Goal: Task Accomplishment & Management: Manage account settings

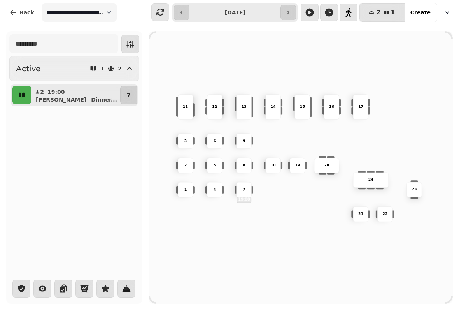
click at [184, 163] on p "2" at bounding box center [185, 165] width 3 height 5
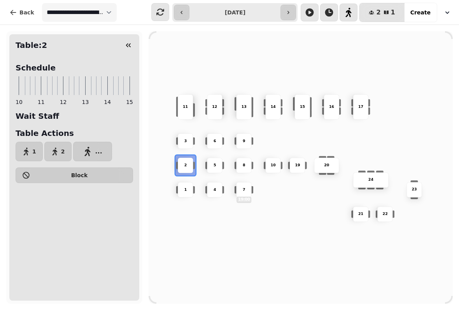
click at [57, 151] on icon "button" at bounding box center [55, 151] width 8 height 8
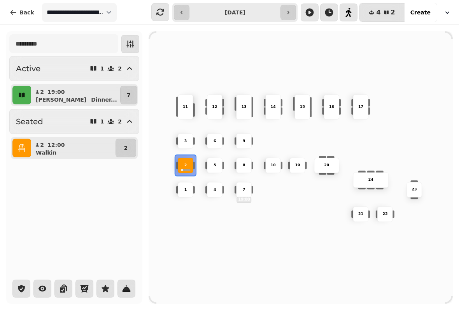
click at [24, 8] on button "Back" at bounding box center [21, 12] width 37 height 19
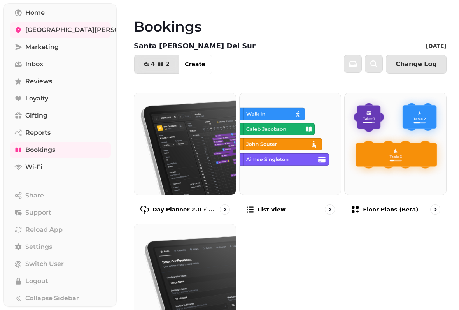
scroll to position [47, 0]
click at [50, 246] on span "Settings" at bounding box center [38, 246] width 27 height 9
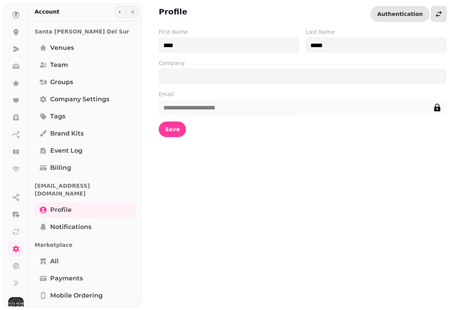
click at [64, 63] on span "Team" at bounding box center [59, 64] width 18 height 9
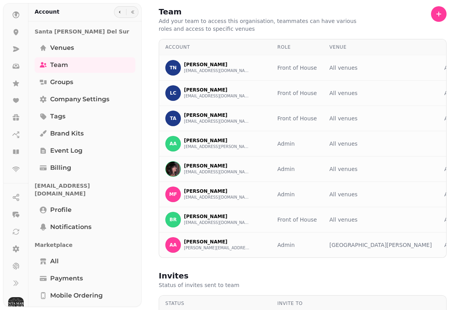
click at [440, 15] on icon "button" at bounding box center [439, 14] width 8 height 8
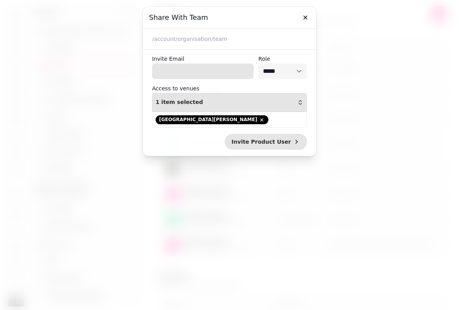
click at [200, 71] on input "Invite Email" at bounding box center [203, 71] width 102 height 16
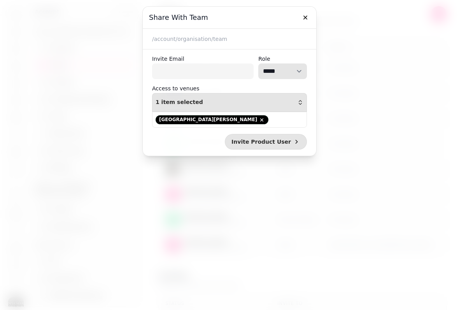
click at [289, 72] on select "**********" at bounding box center [282, 71] width 49 height 16
select select "**********"
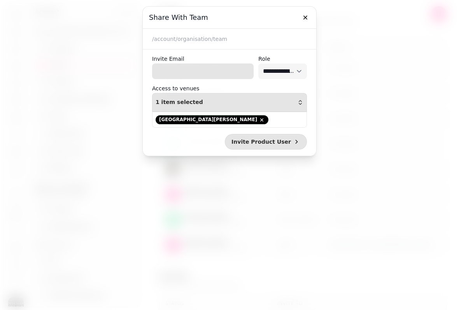
click at [212, 69] on input "Invite Email" at bounding box center [203, 71] width 102 height 16
click at [294, 103] on div "1 item selected" at bounding box center [230, 102] width 148 height 6
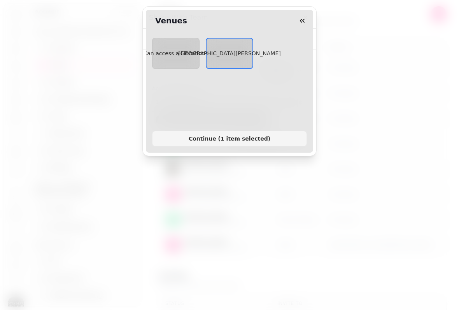
click at [228, 58] on button "[GEOGRAPHIC_DATA][PERSON_NAME]" at bounding box center [229, 53] width 47 height 31
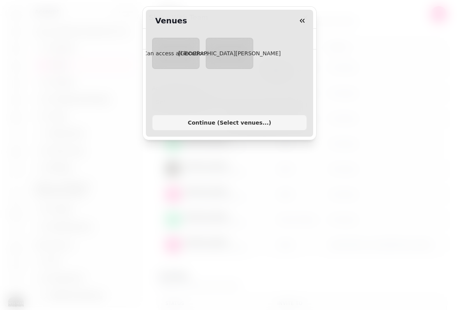
click at [229, 56] on span "[GEOGRAPHIC_DATA][PERSON_NAME]" at bounding box center [229, 53] width 102 height 6
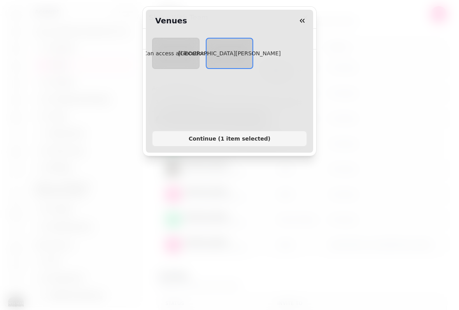
click at [252, 133] on button "Continue ( 1 item selected )" at bounding box center [229, 139] width 155 height 16
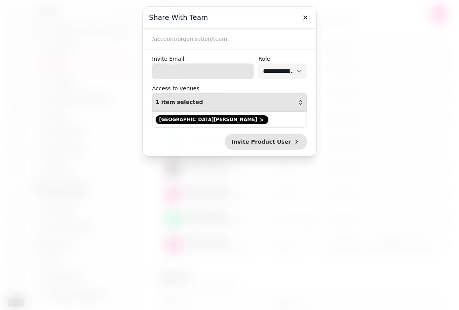
click at [184, 67] on input "Invite Email" at bounding box center [203, 71] width 102 height 16
type input "**********"
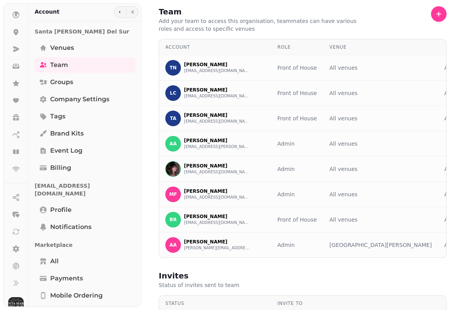
click at [436, 17] on icon "button" at bounding box center [439, 14] width 8 height 8
select select "**********"
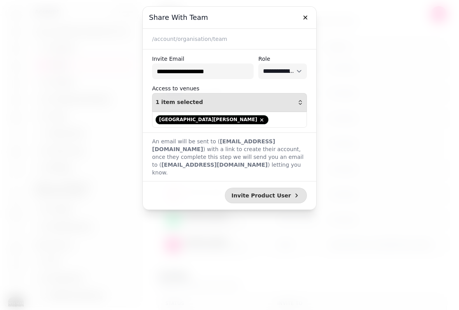
click at [282, 193] on span "Invite Product User" at bounding box center [261, 195] width 60 height 5
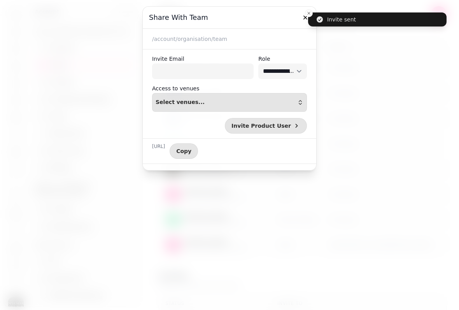
click at [305, 17] on icon "button" at bounding box center [305, 18] width 4 height 4
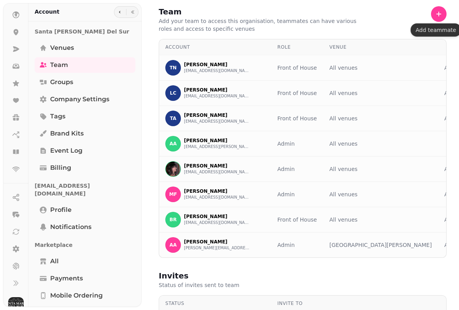
click at [77, 99] on span "Company settings" at bounding box center [79, 99] width 59 height 9
select select "**********"
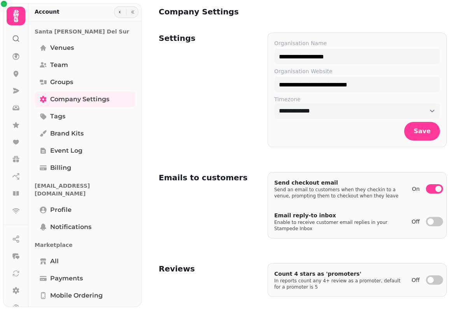
select select "**********"
click at [19, 53] on icon at bounding box center [16, 57] width 8 height 8
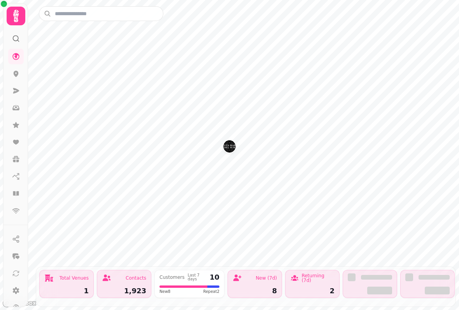
click at [19, 58] on icon at bounding box center [16, 57] width 8 height 8
click at [14, 10] on icon at bounding box center [16, 16] width 16 height 16
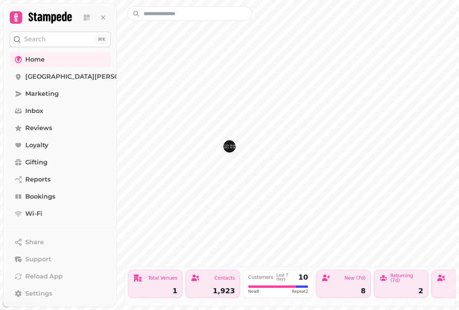
click at [77, 78] on span "[GEOGRAPHIC_DATA][PERSON_NAME]" at bounding box center [87, 76] width 124 height 9
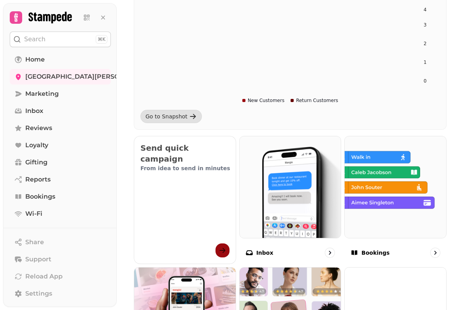
scroll to position [147, 0]
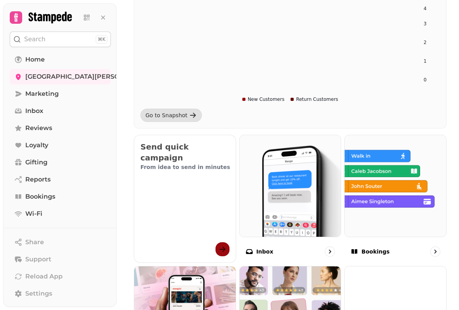
click at [396, 206] on img at bounding box center [396, 186] width 102 height 102
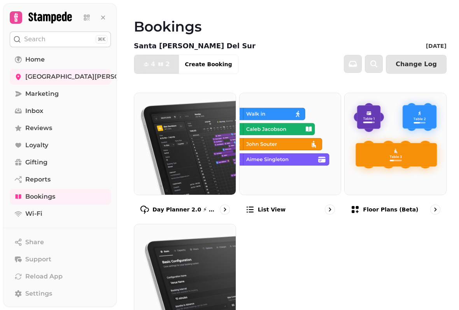
click at [394, 165] on img at bounding box center [396, 144] width 102 height 102
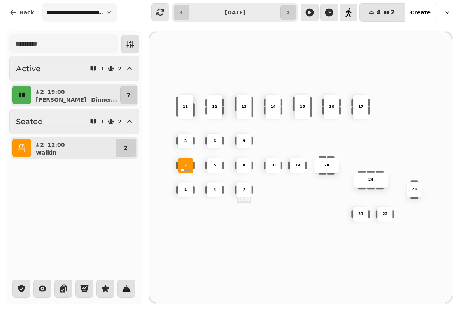
click at [251, 140] on div "9" at bounding box center [244, 140] width 15 height 5
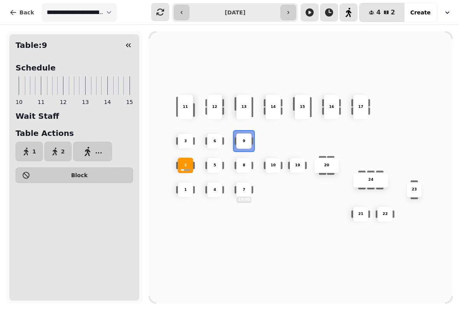
click at [58, 146] on button "2" at bounding box center [57, 151] width 27 height 19
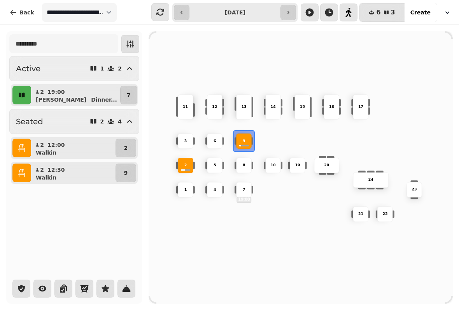
click at [22, 18] on button "Back" at bounding box center [21, 12] width 37 height 19
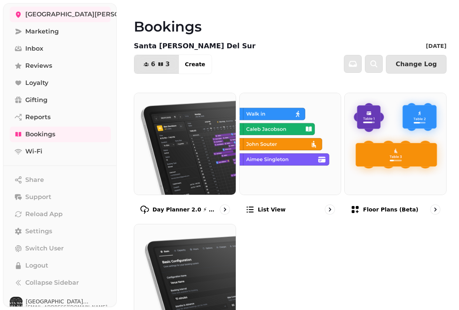
scroll to position [62, 0]
click at [58, 224] on link "Settings" at bounding box center [60, 232] width 101 height 16
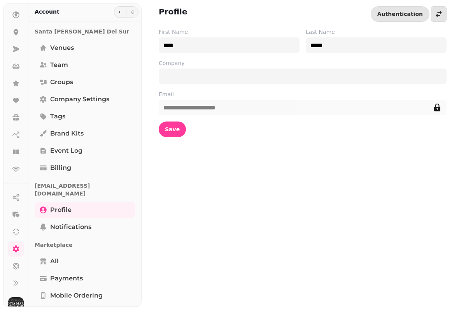
click at [84, 47] on link "Venues" at bounding box center [85, 48] width 101 height 16
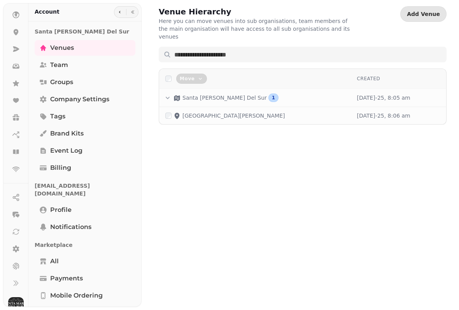
click at [203, 94] on p "Santa [PERSON_NAME] Del Sur" at bounding box center [224, 98] width 84 height 8
click at [198, 113] on td "[GEOGRAPHIC_DATA][PERSON_NAME]" at bounding box center [254, 116] width 191 height 18
click at [198, 112] on p "[GEOGRAPHIC_DATA][PERSON_NAME]" at bounding box center [233, 116] width 102 height 8
click at [82, 81] on link "Groups" at bounding box center [85, 82] width 101 height 16
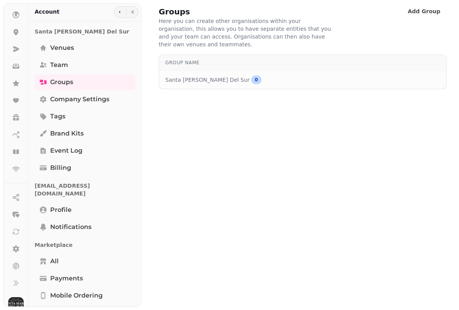
click at [111, 95] on link "Company settings" at bounding box center [85, 99] width 101 height 16
select select "**********"
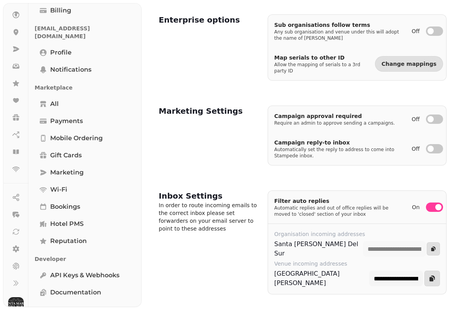
scroll to position [157, 0]
click at [21, 244] on link at bounding box center [16, 249] width 16 height 16
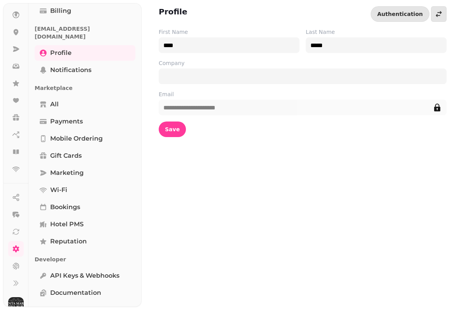
click at [19, 264] on icon at bounding box center [16, 266] width 8 height 8
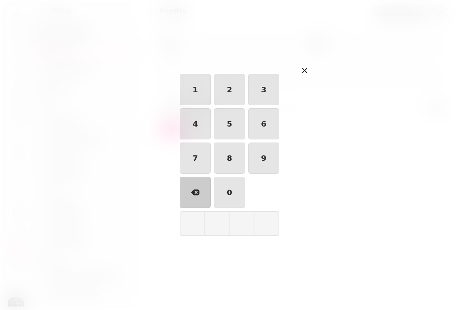
click at [306, 70] on icon "button" at bounding box center [304, 70] width 5 height 5
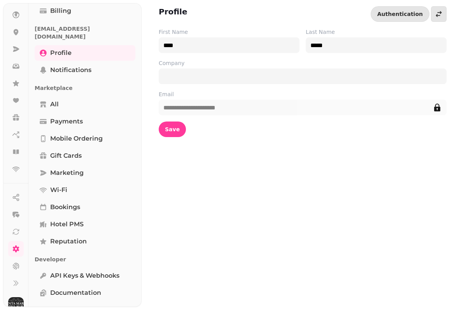
click at [18, 282] on icon at bounding box center [16, 283] width 8 height 8
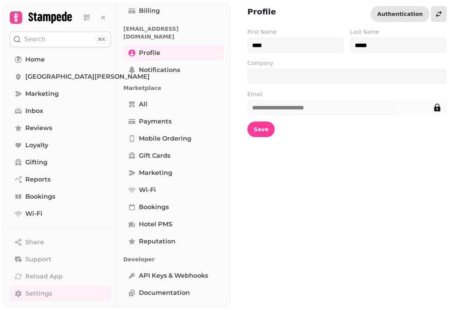
click at [79, 75] on span "[GEOGRAPHIC_DATA][PERSON_NAME]" at bounding box center [87, 76] width 124 height 9
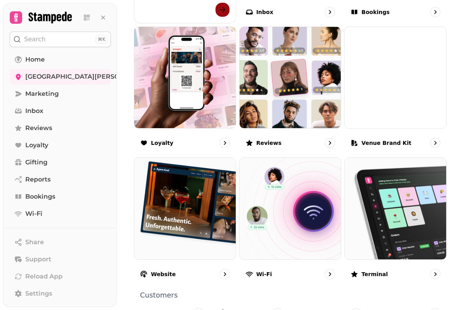
scroll to position [391, 0]
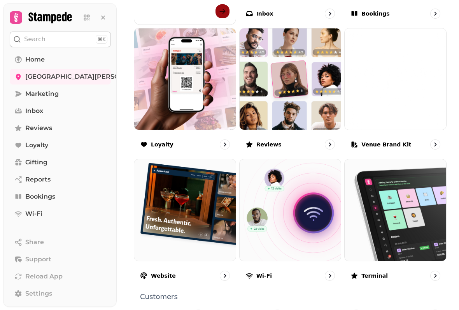
click at [382, 113] on img at bounding box center [396, 79] width 102 height 102
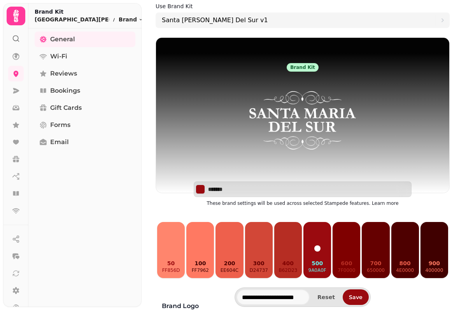
click at [71, 89] on span "Bookings" at bounding box center [65, 90] width 30 height 9
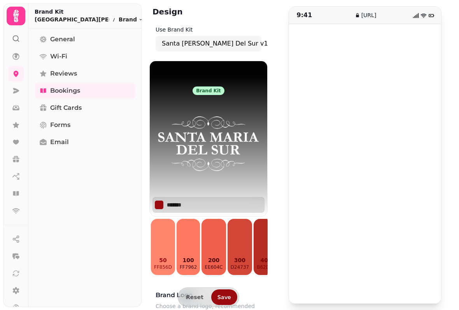
scroll to position [28, 0]
click at [99, 33] on link "General" at bounding box center [85, 40] width 101 height 16
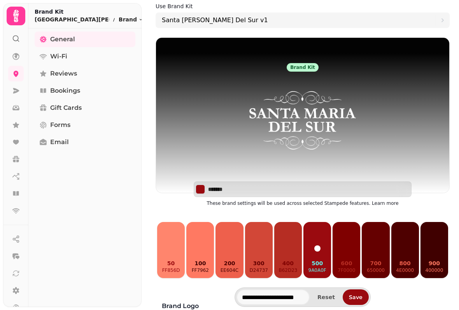
click at [16, 55] on icon at bounding box center [15, 56] width 7 height 7
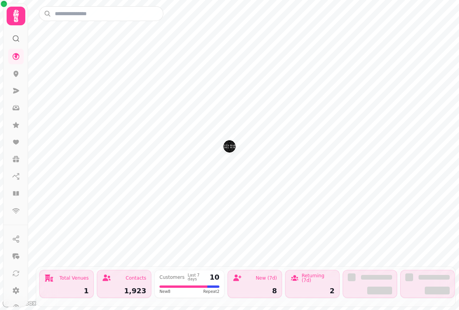
click at [24, 19] on div at bounding box center [16, 16] width 19 height 19
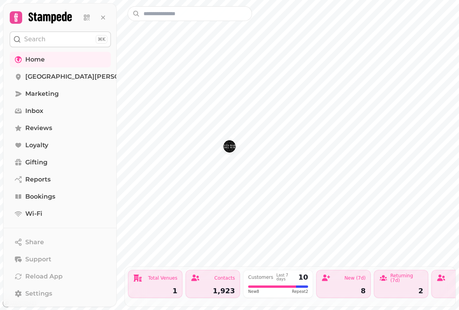
click at [87, 77] on span "[GEOGRAPHIC_DATA][PERSON_NAME]" at bounding box center [87, 76] width 124 height 9
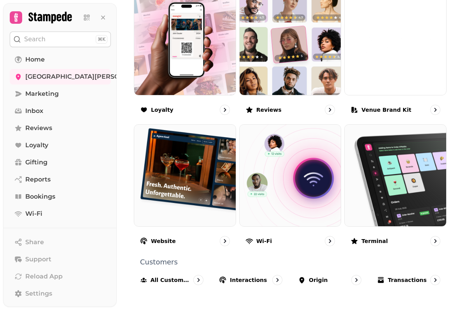
scroll to position [431, 0]
